Goal: Communication & Community: Answer question/provide support

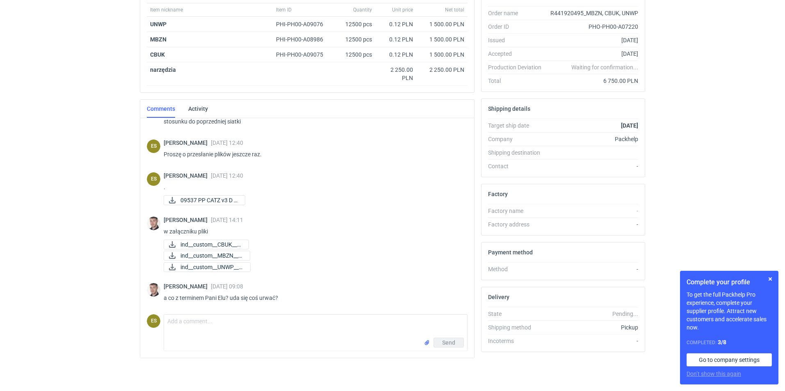
scroll to position [257, 0]
click at [225, 326] on textarea "Comment message" at bounding box center [315, 325] width 303 height 23
type textarea "[PERSON_NAME] przesyłam pliki do akceptacji"
click at [425, 343] on input "file" at bounding box center [426, 342] width 7 height 9
click at [447, 360] on span "Send" at bounding box center [448, 360] width 13 height 6
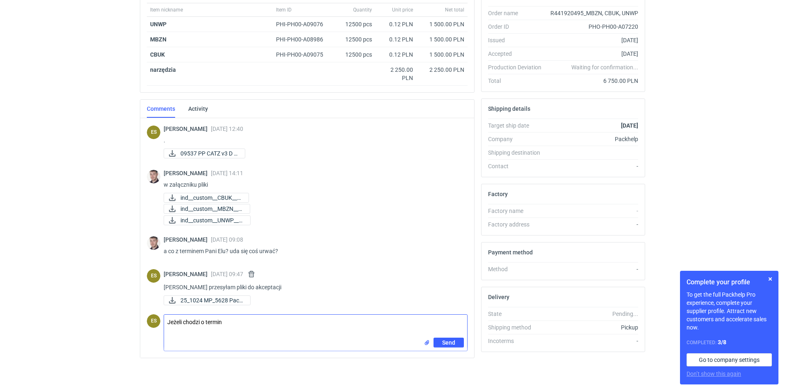
scroll to position [304, 0]
click at [268, 329] on textarea "Jeżeli chodzi o termin" at bounding box center [315, 325] width 303 height 23
click at [770, 280] on button "button" at bounding box center [770, 279] width 10 height 10
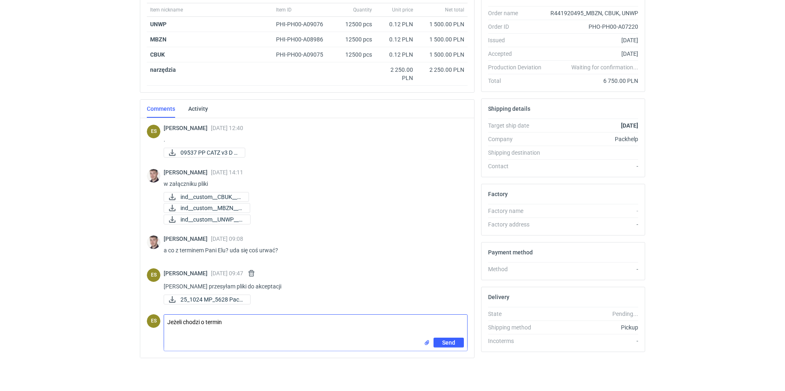
click at [252, 326] on textarea "Jeżeli chodzi o termin" at bounding box center [315, 325] width 303 height 23
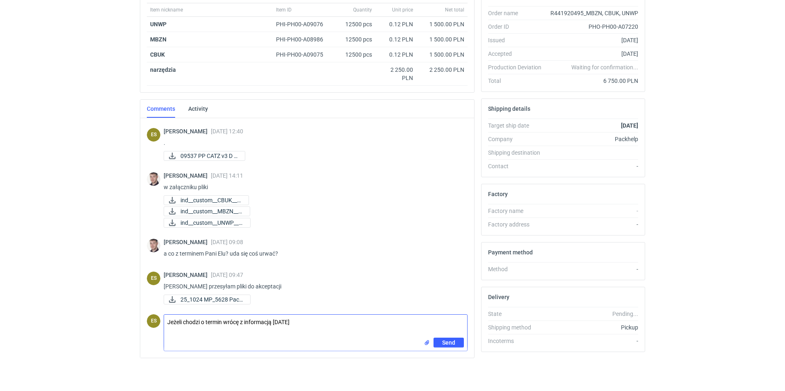
drag, startPoint x: 320, startPoint y: 326, endPoint x: 141, endPoint y: 321, distance: 179.2
click at [141, 321] on div "[PERSON_NAME] [DATE] 13:08 wycena CATZ - 6 PP [PERSON_NAME] [DATE] 15:29 Dzień …" at bounding box center [307, 237] width 334 height 239
type textarea "[PERSON_NAME] postaramy się zrobić jak najszybciej. Wrócę z dokładniejszą infor…"
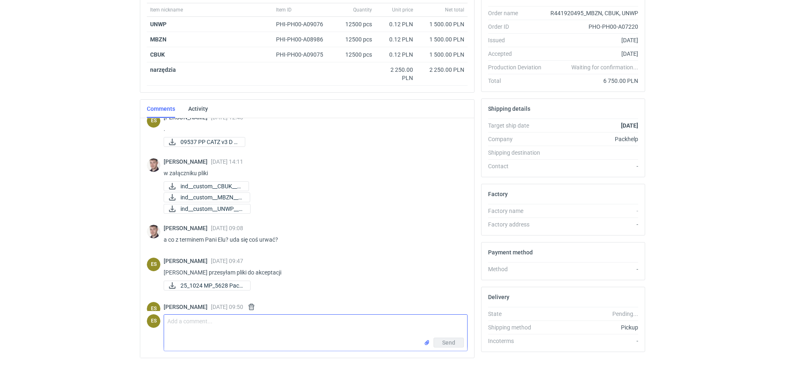
scroll to position [337, 0]
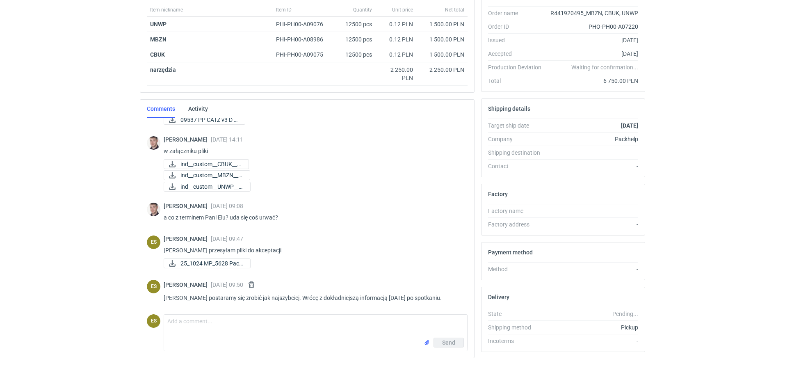
click at [73, 230] on div "RFQs Specs Designs Items Orders Customers Tools Analytics 12 23 ES [PERSON_NAME…" at bounding box center [392, 53] width 785 height 391
drag, startPoint x: 170, startPoint y: 298, endPoint x: 456, endPoint y: 301, distance: 286.1
click at [456, 301] on div "ES [PERSON_NAME] [DATE] 09:50 [PERSON_NAME] postaramy się zrobić jak najszybcie…" at bounding box center [307, 293] width 321 height 36
copy div "[PERSON_NAME] [DATE] 09:50 [PERSON_NAME] postaramy się zrobić jak najszybciej. …"
click at [256, 286] on button "button" at bounding box center [251, 285] width 10 height 10
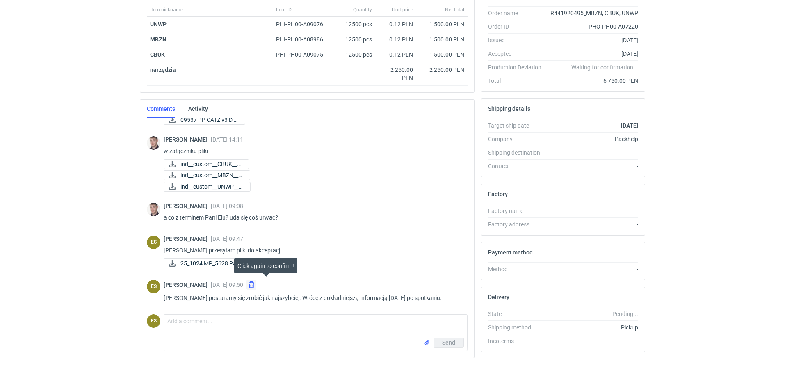
click at [256, 284] on button "button" at bounding box center [251, 285] width 10 height 10
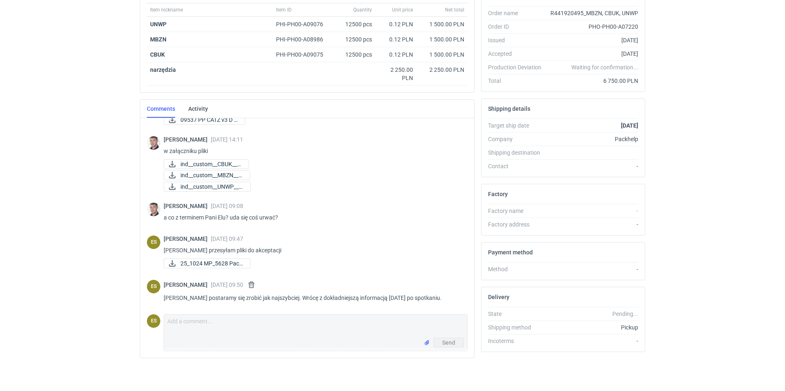
scroll to position [301, 0]
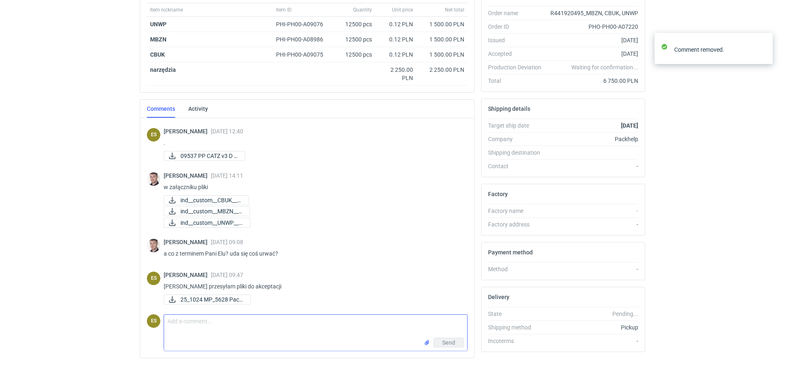
click at [205, 326] on textarea "Comment message" at bounding box center [315, 325] width 303 height 23
paste textarea "[PERSON_NAME] [DATE] 09:50 [PERSON_NAME] postaramy się zrobić jak najszybciej. …"
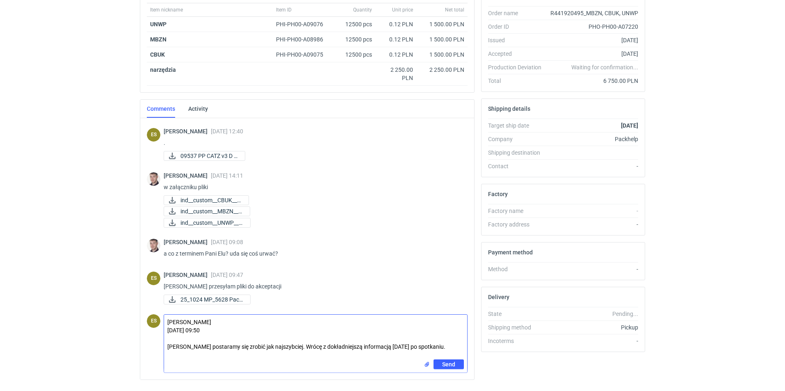
drag, startPoint x: 218, startPoint y: 342, endPoint x: 155, endPoint y: 321, distance: 67.3
click at [155, 321] on div "ES Comment message [PERSON_NAME] [DATE] 09:50 [PERSON_NAME] postaramy się zrobi…" at bounding box center [307, 342] width 321 height 62
drag, startPoint x: 206, startPoint y: 329, endPoint x: 149, endPoint y: 329, distance: 57.0
click at [150, 329] on div "ES Comment message [PERSON_NAME] postaramy się zrobić jak najszybciej. Wrócę z …" at bounding box center [307, 342] width 321 height 62
click at [177, 332] on textarea "[PERSON_NAME] chodzi o terminpostaramy się zrobić jak najszybciej. Wrócę z dokł…" at bounding box center [315, 336] width 303 height 45
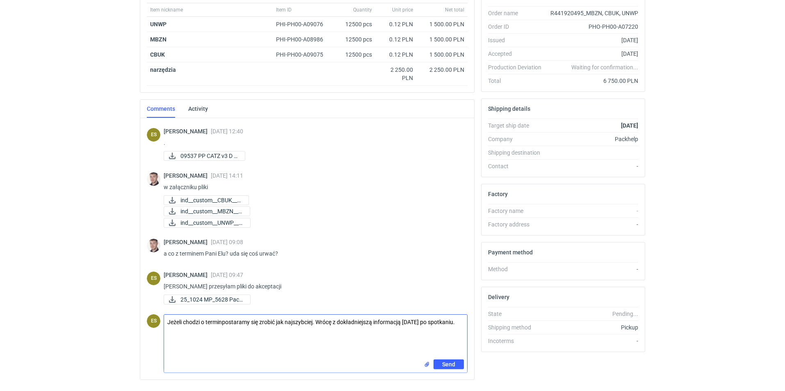
click at [224, 328] on textarea "Jeżeli chodzi o terminpostaramy się zrobić jak najszybciej. Wrócę z dokładniejs…" at bounding box center [315, 336] width 303 height 45
click at [321, 329] on textarea "Jeżeli chodzi o termin, postaramy się zrobić jak najszybciej. Wrócę z dokładnie…" at bounding box center [315, 336] width 303 height 45
click at [195, 340] on textarea "Jeżeli chodzi o termin, postaramy się zrobić jak najszybciej ale z dokładniejsz…" at bounding box center [315, 336] width 303 height 45
drag, startPoint x: 415, startPoint y: 330, endPoint x: 197, endPoint y: 340, distance: 218.7
click at [197, 340] on textarea "Jeżeli chodzi o termin, postaramy się zrobić jak najszybciej ale z dokładniejsz…" at bounding box center [315, 336] width 303 height 45
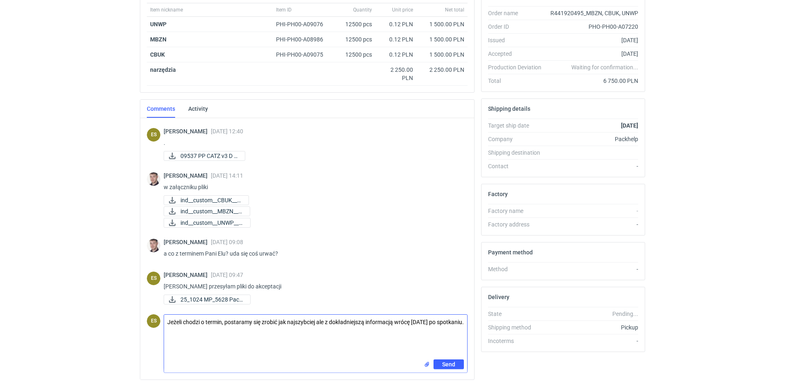
click at [318, 330] on textarea "Jeżeli chodzi o termin, postaramy się zrobić jak najszybciej ale z dokładniejsz…" at bounding box center [315, 336] width 303 height 45
click at [198, 340] on textarea "Jeżeli chodzi o termin, postaramy się zrobić jak najszybciej ale z dokładniejsz…" at bounding box center [315, 336] width 303 height 45
type textarea "Jeżeli chodzi o termin, postaramy się zrobić jak najszybciej ale z dokładniejsz…"
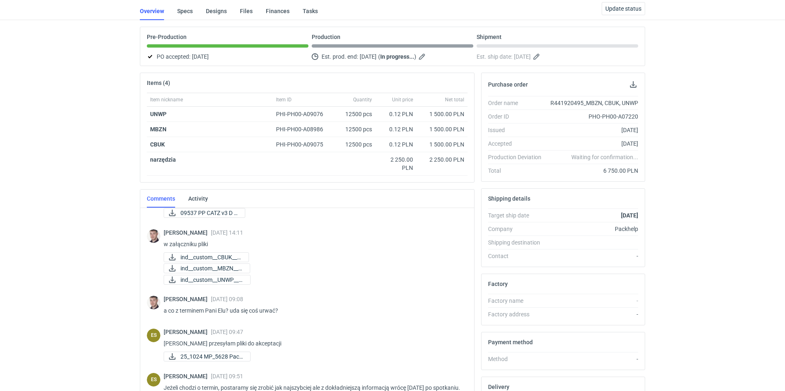
scroll to position [0, 0]
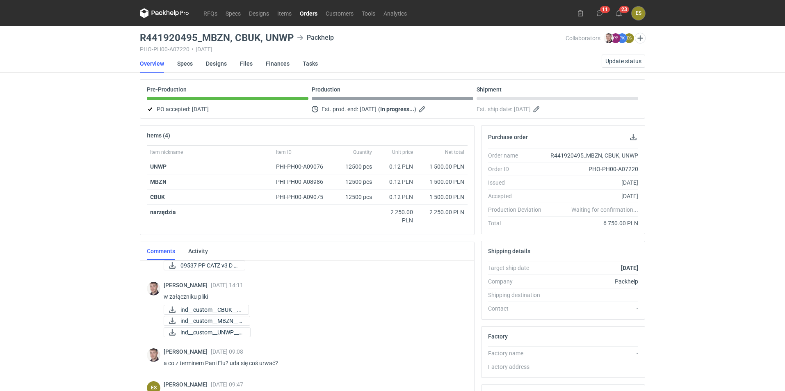
click at [20, 255] on div "RFQs Specs Designs Items Orders Customers Tools Analytics 11 23 ES [PERSON_NAME…" at bounding box center [392, 195] width 785 height 391
click at [43, 239] on div "RFQs Specs Designs Items Orders Customers Tools Analytics 11 23 ES [PERSON_NAME…" at bounding box center [392, 195] width 785 height 391
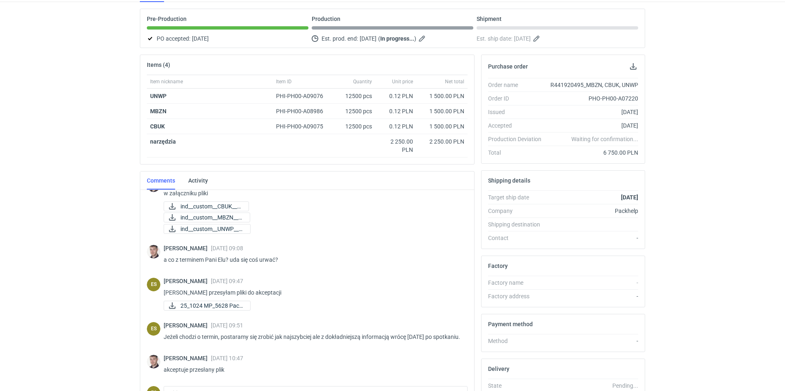
scroll to position [123, 0]
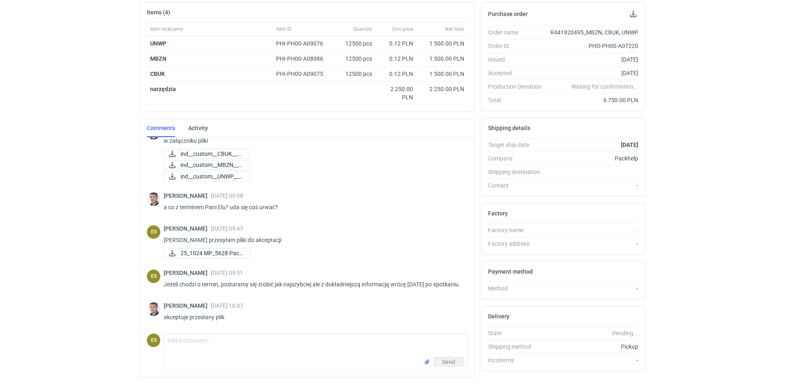
click at [14, 252] on div "RFQs Specs Designs Items Orders Customers Tools Analytics 11 23 ES [PERSON_NAME…" at bounding box center [392, 72] width 785 height 391
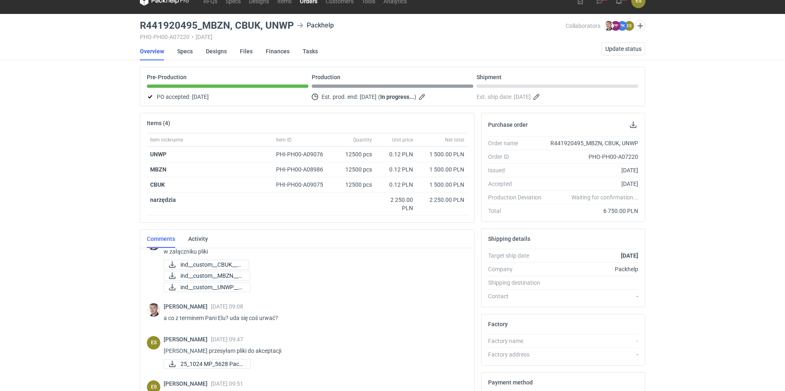
scroll to position [0, 0]
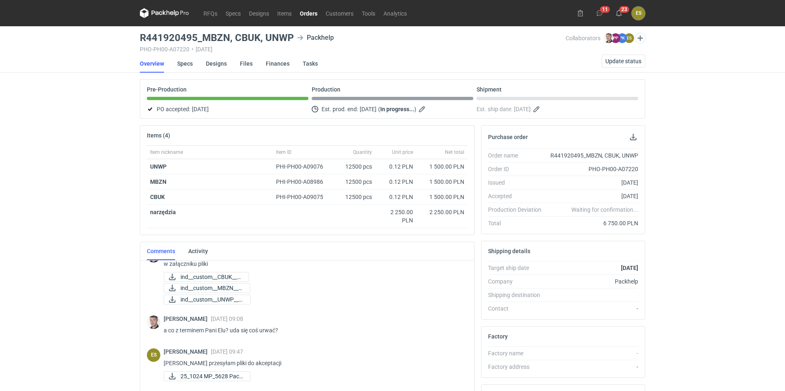
click at [9, 305] on div "RFQs Specs Designs Items Orders Customers Tools Analytics 11 23 ES [PERSON_NAME…" at bounding box center [392, 195] width 785 height 391
click at [91, 271] on div "RFQs Specs Designs Items Orders Customers Tools Analytics 11 23 ES [PERSON_NAME…" at bounding box center [392, 195] width 785 height 391
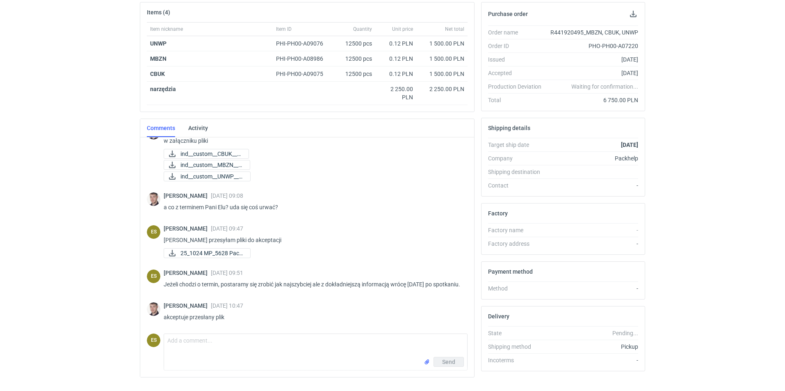
scroll to position [142, 0]
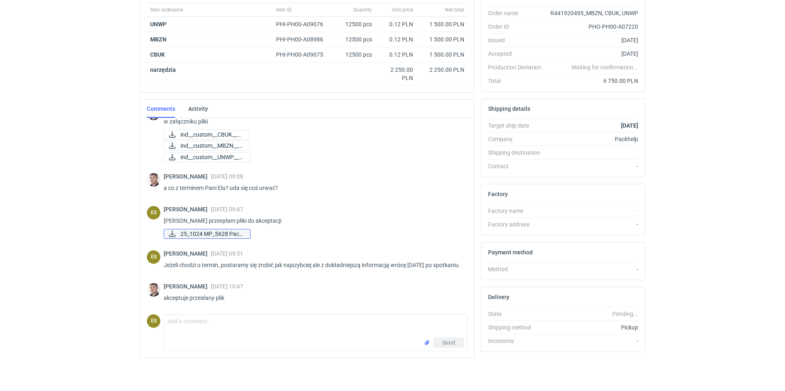
click at [237, 229] on span "25_1024 MP_5628 Pack..." at bounding box center [211, 233] width 63 height 9
click at [43, 237] on div "RFQs Specs Designs Items Orders Customers Tools Analytics 11 23 ES [PERSON_NAME…" at bounding box center [392, 53] width 785 height 391
